Goal: Answer question/provide support: Share knowledge or assist other users

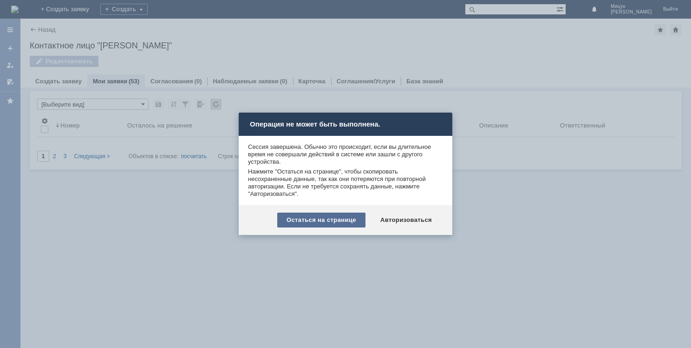
click at [328, 219] on div "Остаться на странице" at bounding box center [321, 219] width 88 height 15
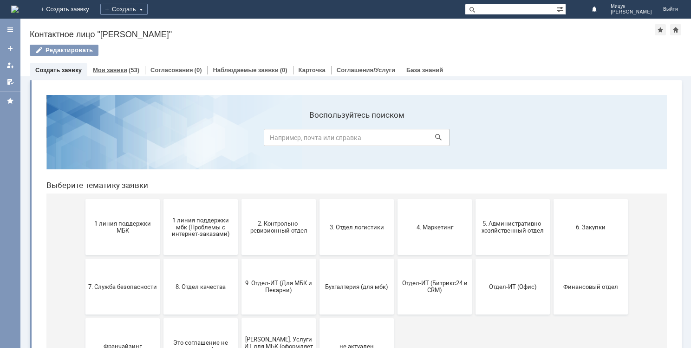
click at [108, 68] on link "Мои заявки" at bounding box center [110, 69] width 34 height 7
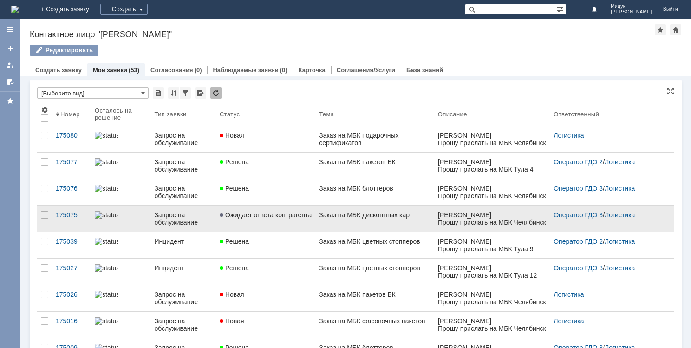
click at [278, 215] on span "Ожидает ответа контрагента" at bounding box center [266, 214] width 92 height 7
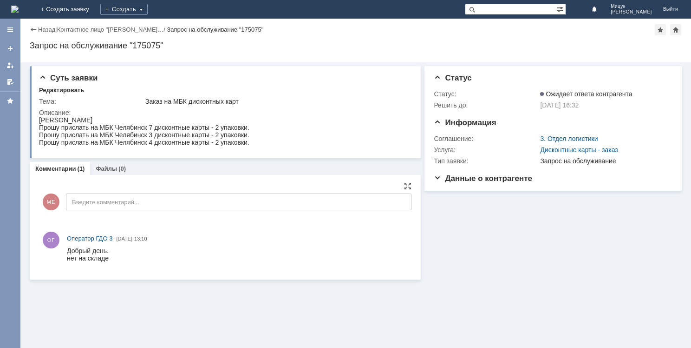
click at [144, 203] on input "Введите комментарий..." at bounding box center [239, 201] width 346 height 17
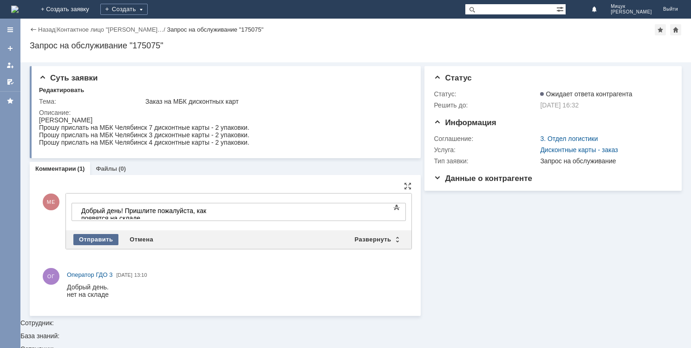
click at [104, 237] on div "Отправить" at bounding box center [95, 239] width 45 height 11
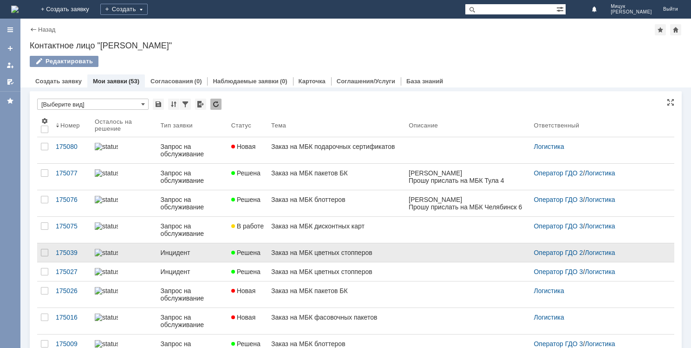
click at [186, 250] on div "Инцидент" at bounding box center [192, 252] width 63 height 7
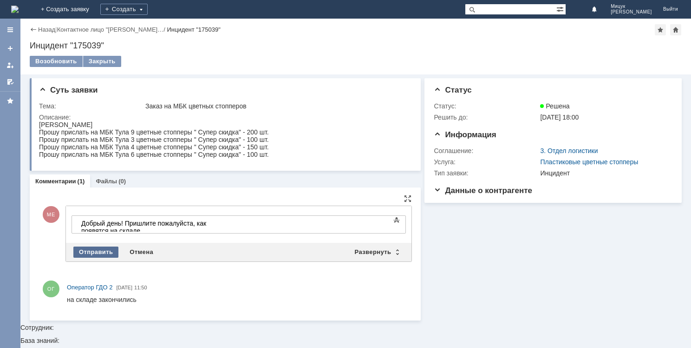
click at [108, 251] on div "Отправить" at bounding box center [95, 251] width 45 height 11
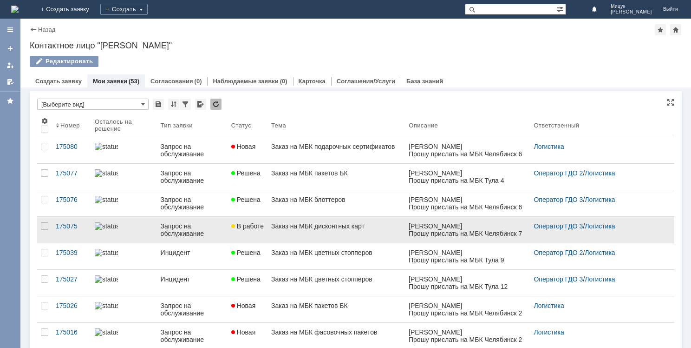
click at [321, 222] on div "Заказ на МБК дисконтных карт" at bounding box center [336, 225] width 130 height 7
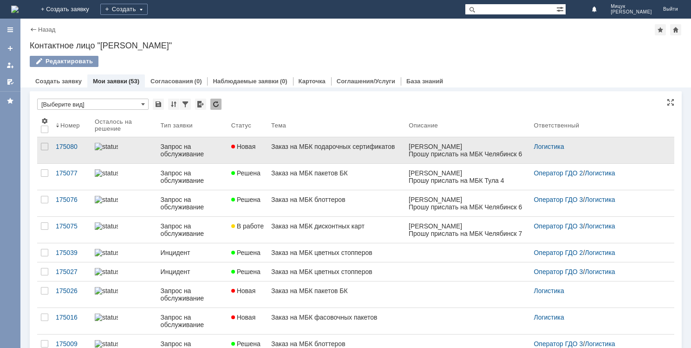
click at [319, 149] on div "Заказ на МБК подарочных сертификатов" at bounding box center [336, 146] width 130 height 7
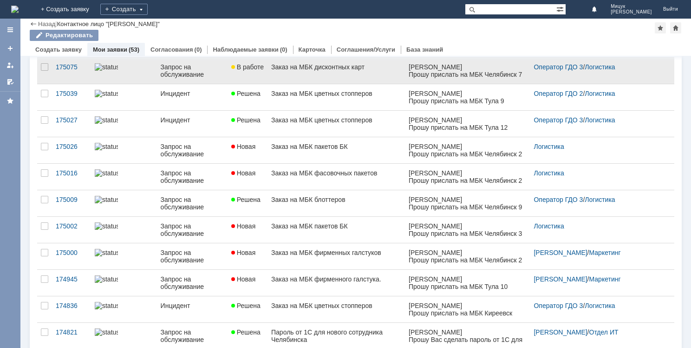
click at [335, 223] on div "Заказ на МБК пакетов БК" at bounding box center [336, 225] width 130 height 7
